Goal: Check status: Check status

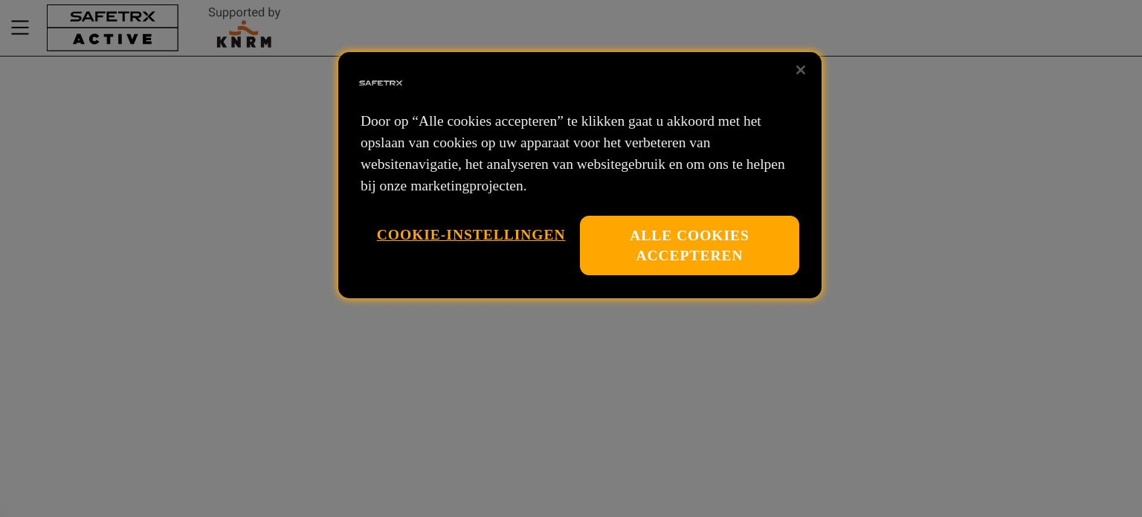
click at [740, 241] on button "Alle cookies accepteren" at bounding box center [689, 246] width 219 height 60
